Goal: Information Seeking & Learning: Check status

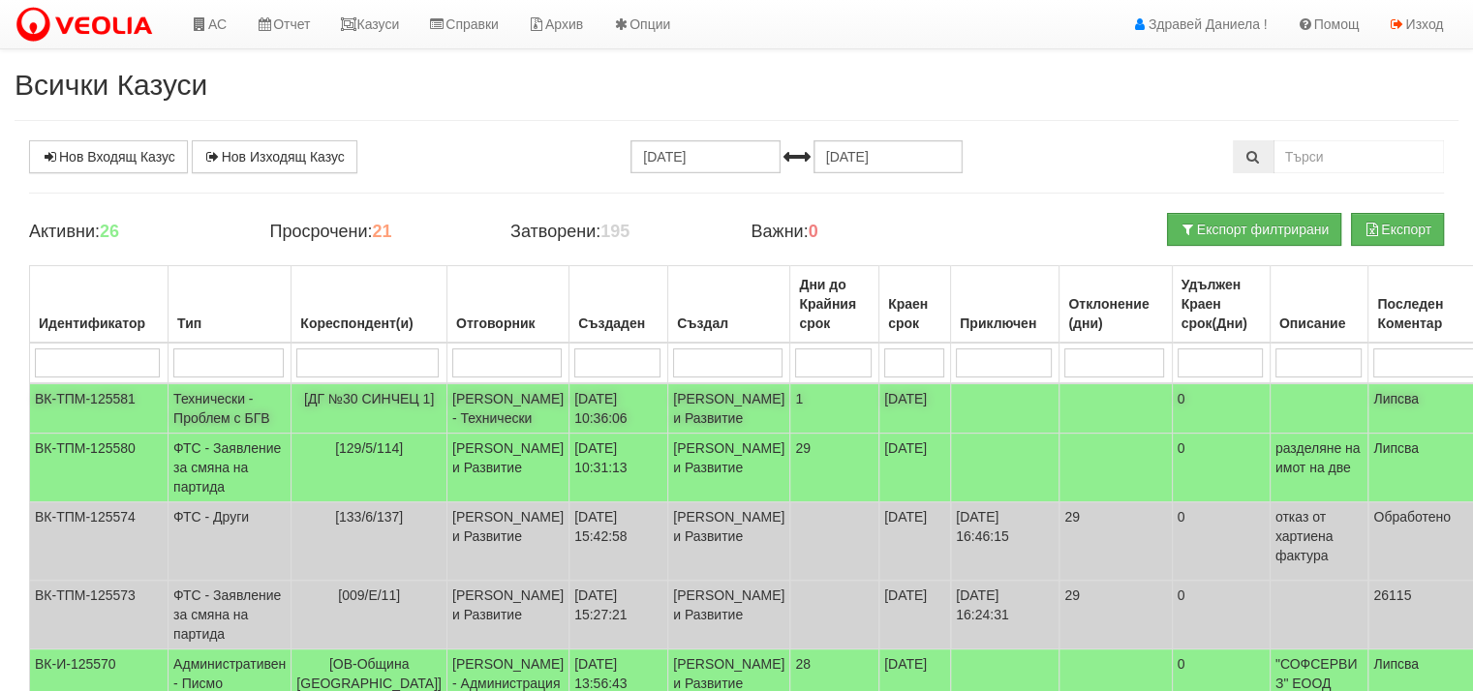
click at [230, 412] on td "Технически - Проблем с БГВ" at bounding box center [230, 409] width 123 height 50
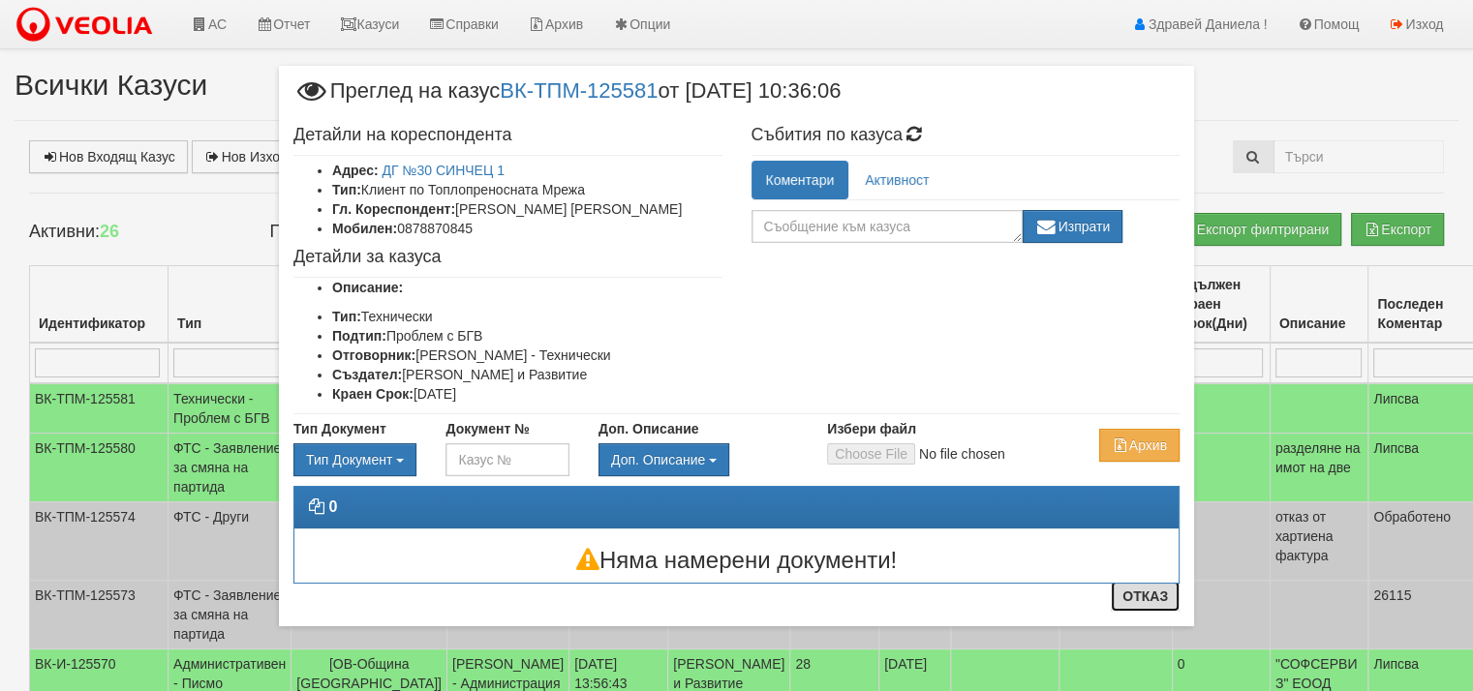
click at [1145, 603] on button "Отказ" at bounding box center [1145, 596] width 69 height 31
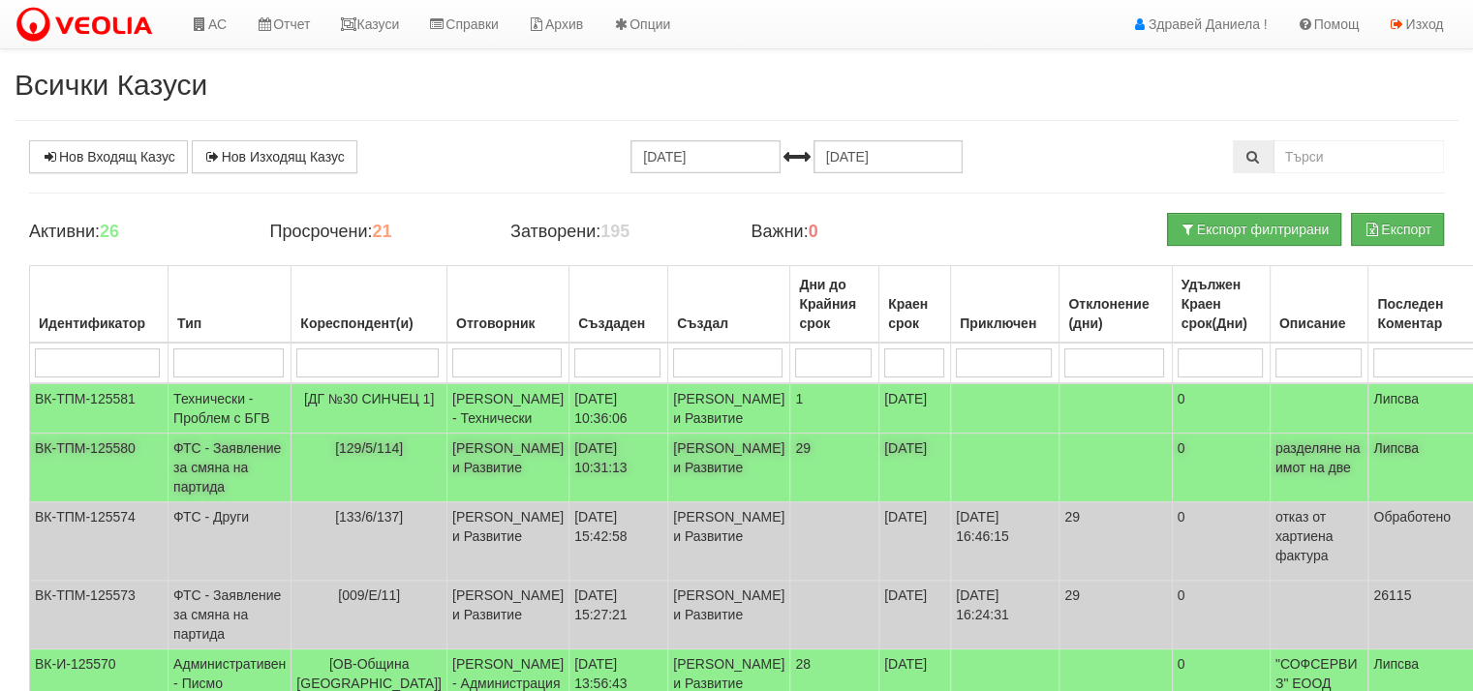
click at [199, 496] on td "ФТС - Заявление за смяна на партида" at bounding box center [230, 468] width 123 height 69
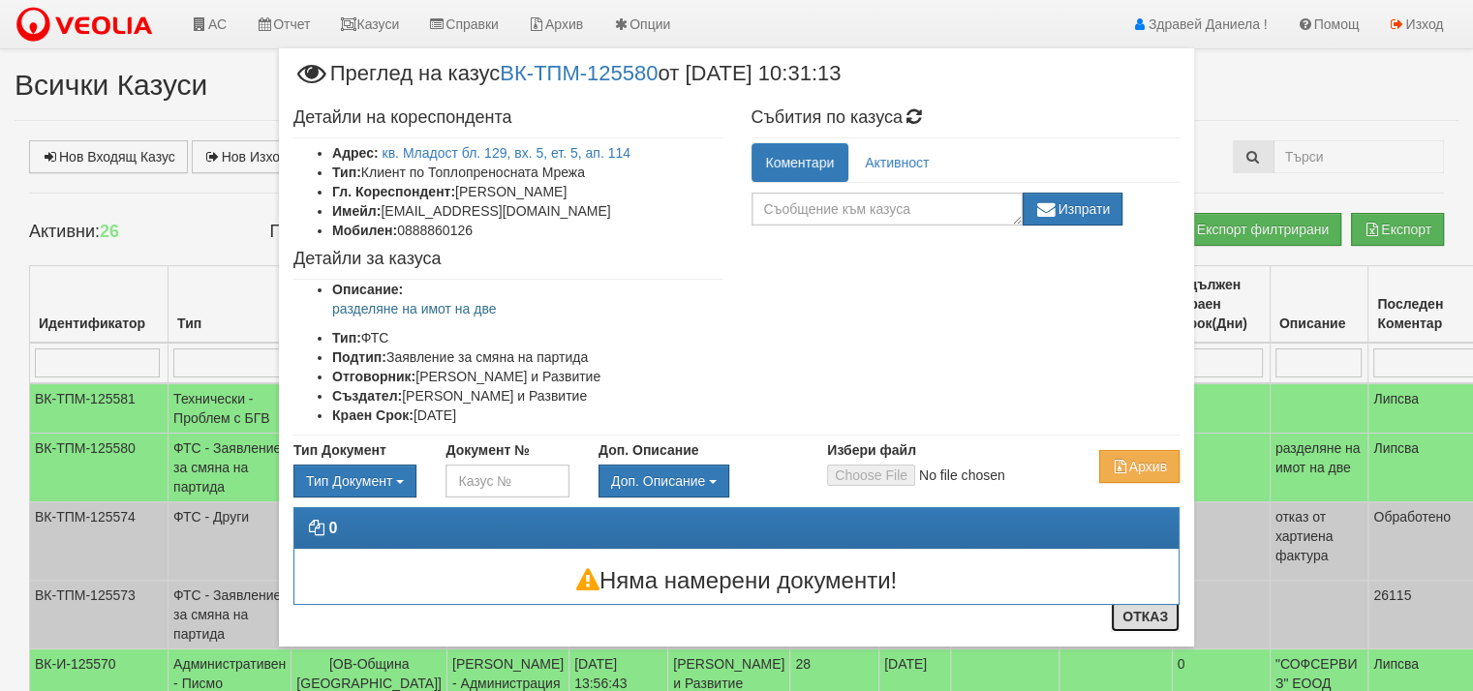
click at [1135, 619] on button "Отказ" at bounding box center [1145, 616] width 69 height 31
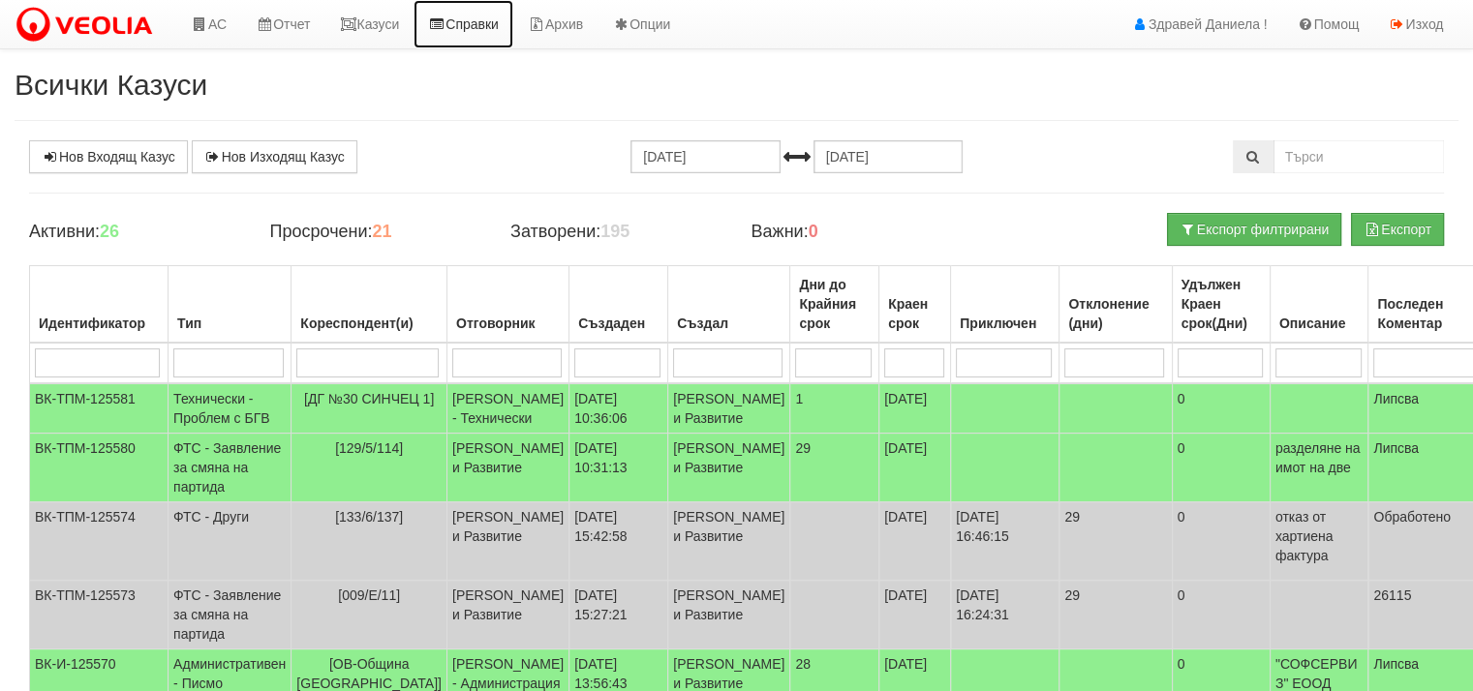
click at [472, 17] on link "Справки" at bounding box center [464, 24] width 100 height 48
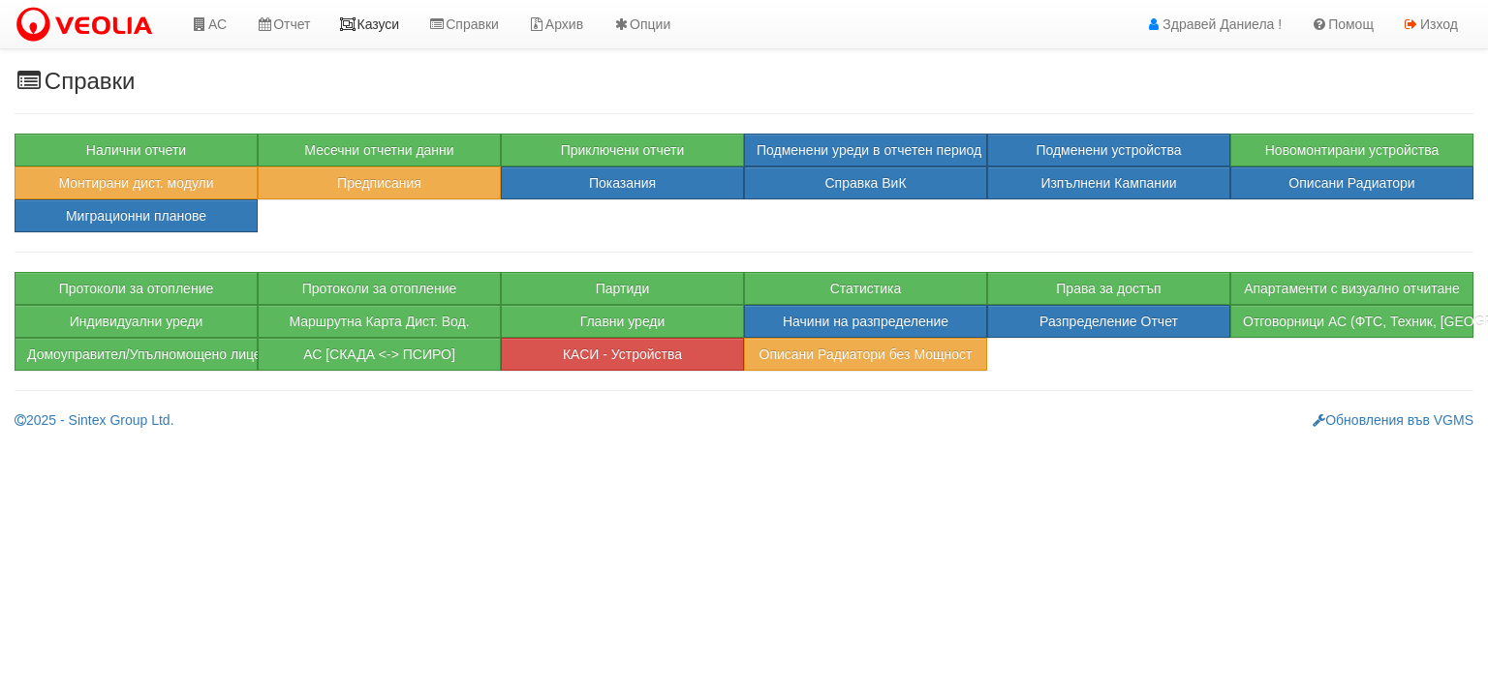
click at [404, 31] on link "Казуси" at bounding box center [368, 24] width 89 height 48
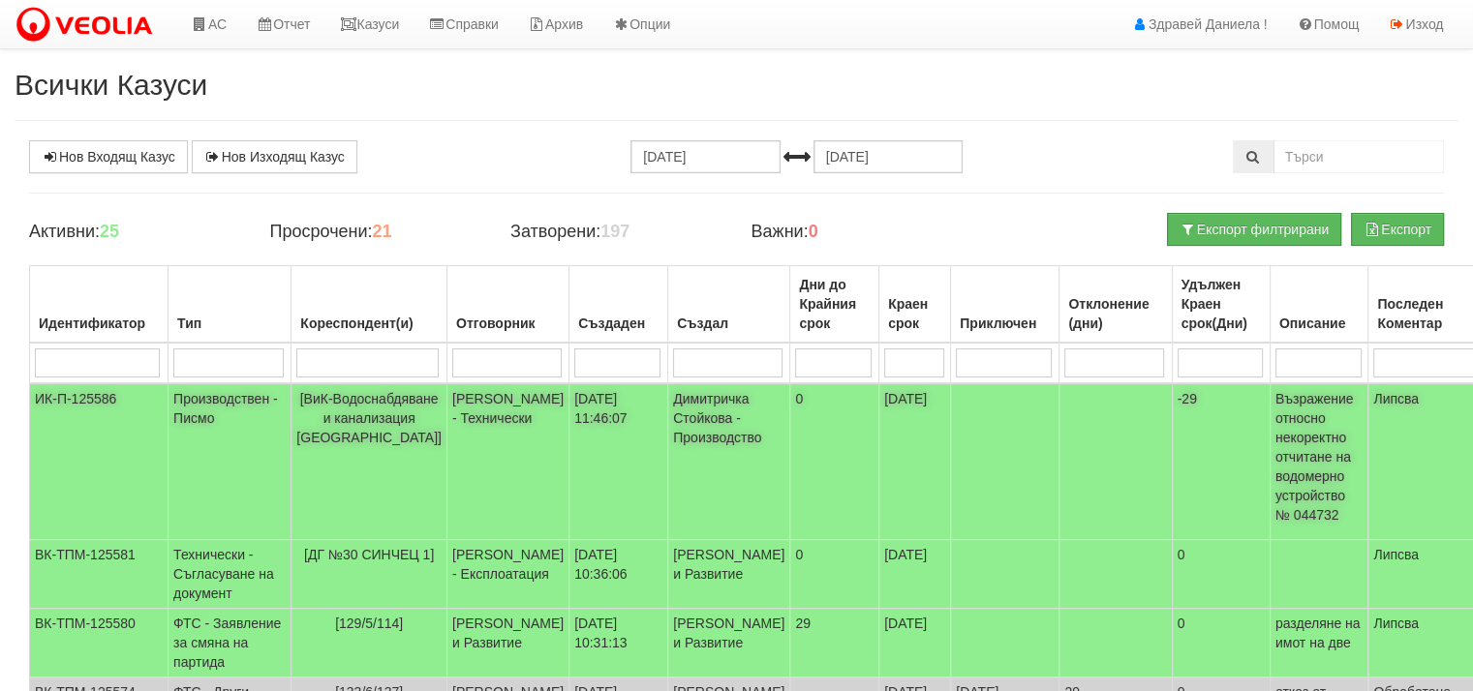
click at [373, 407] on td "[ВиК-Водоснабдяване и канализация [GEOGRAPHIC_DATA]]" at bounding box center [370, 462] width 156 height 157
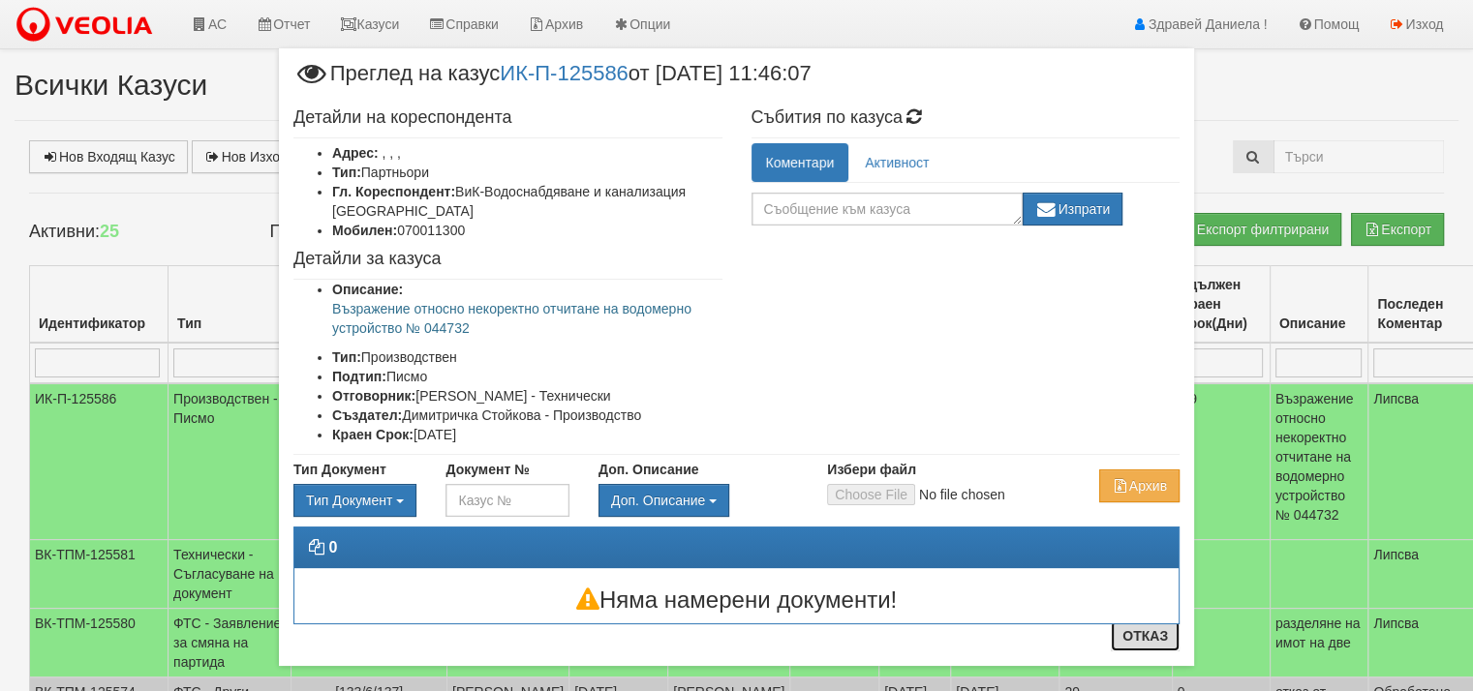
click at [1139, 639] on button "Отказ" at bounding box center [1145, 636] width 69 height 31
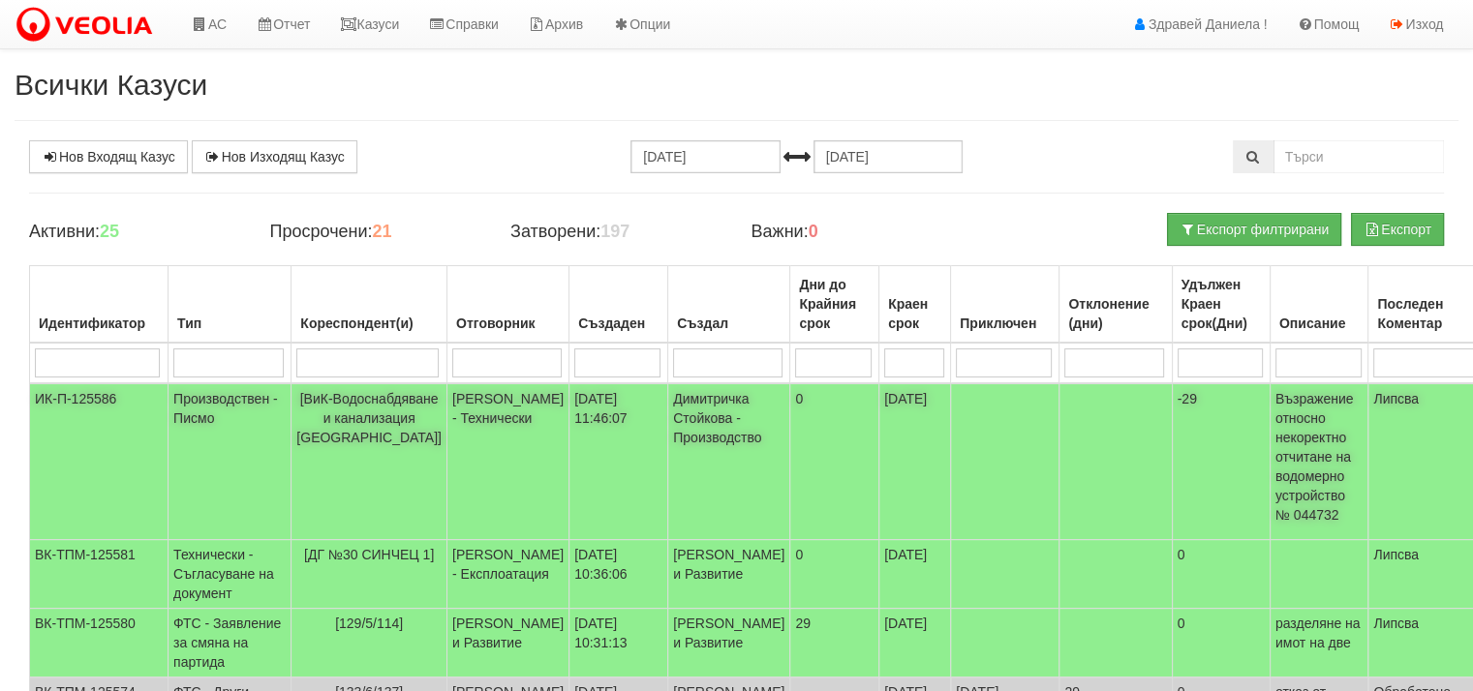
click at [196, 409] on td "Производствен - Писмо" at bounding box center [230, 462] width 123 height 157
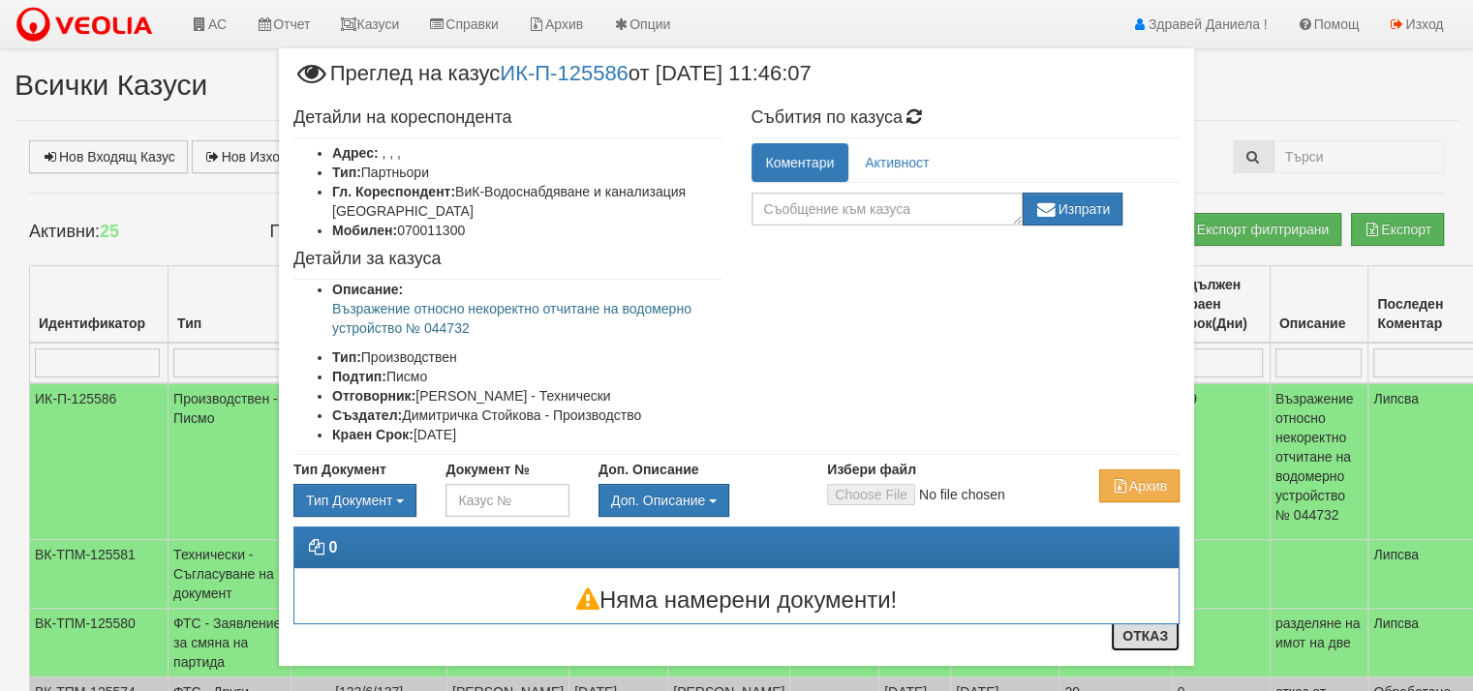
click at [1157, 643] on button "Отказ" at bounding box center [1145, 636] width 69 height 31
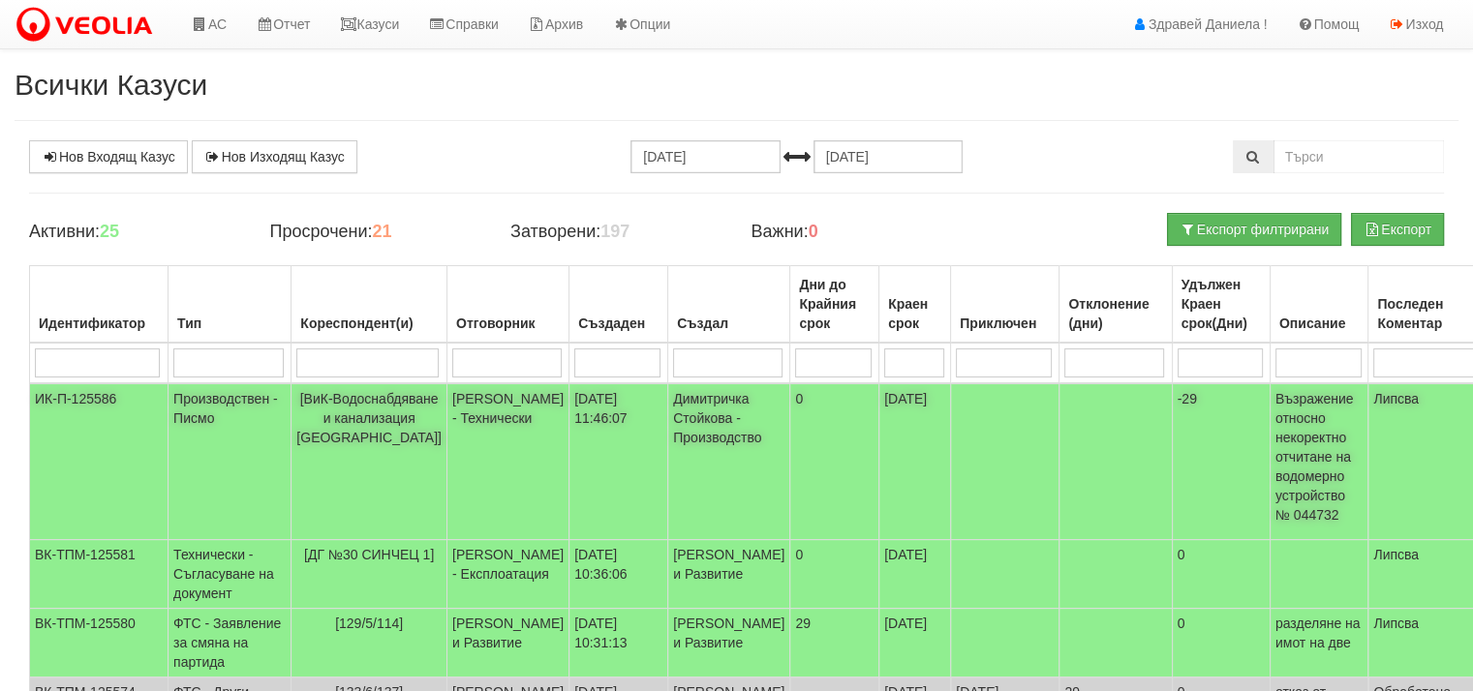
click at [369, 419] on span "[ВиК-Водоснабдяване и канализация [GEOGRAPHIC_DATA]]" at bounding box center [368, 418] width 145 height 54
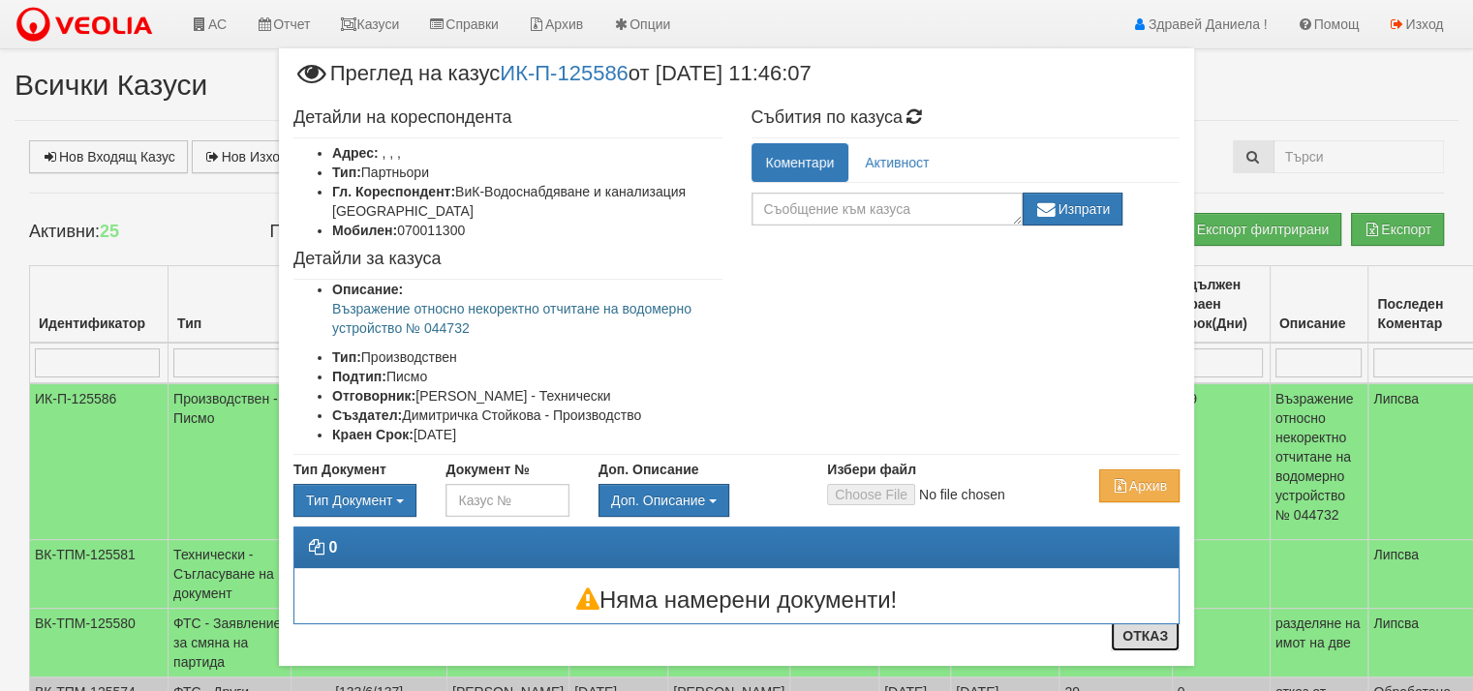
click at [1136, 640] on button "Отказ" at bounding box center [1145, 636] width 69 height 31
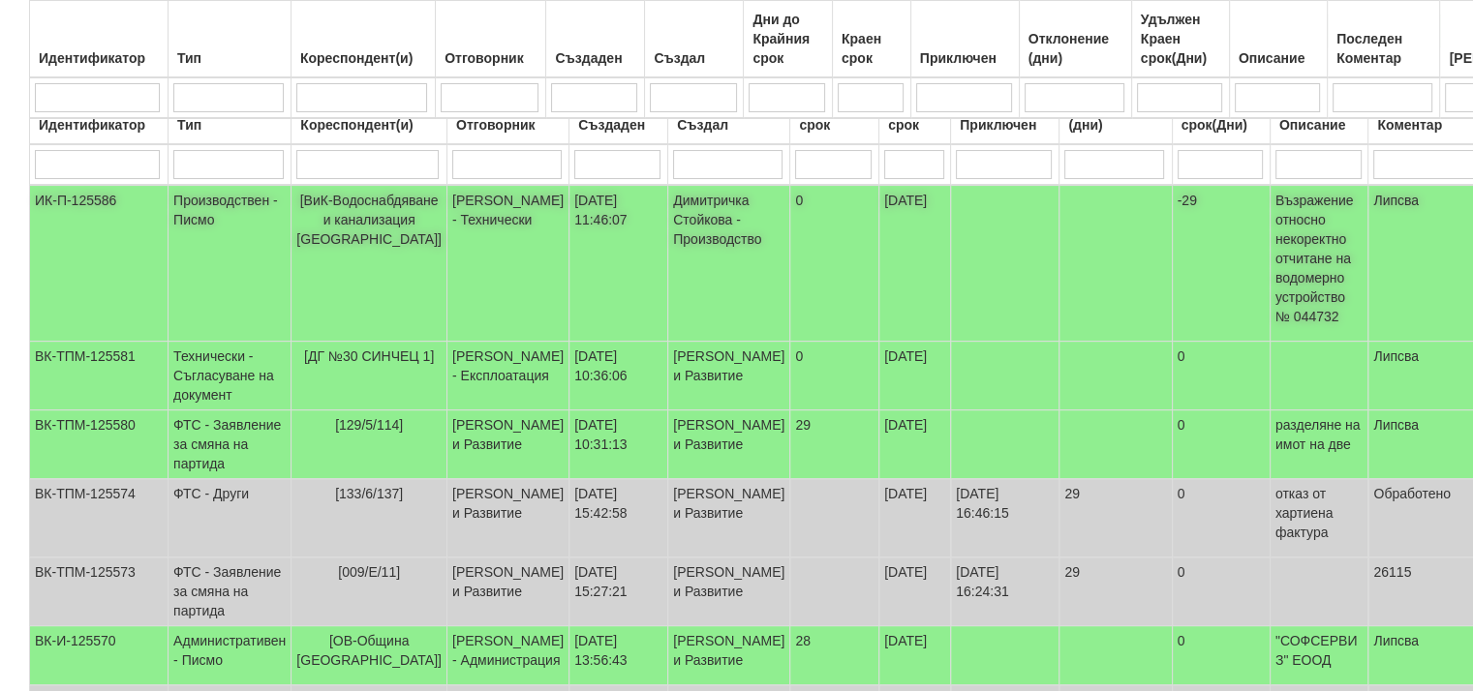
scroll to position [110, 0]
